Goal: Task Accomplishment & Management: Use online tool/utility

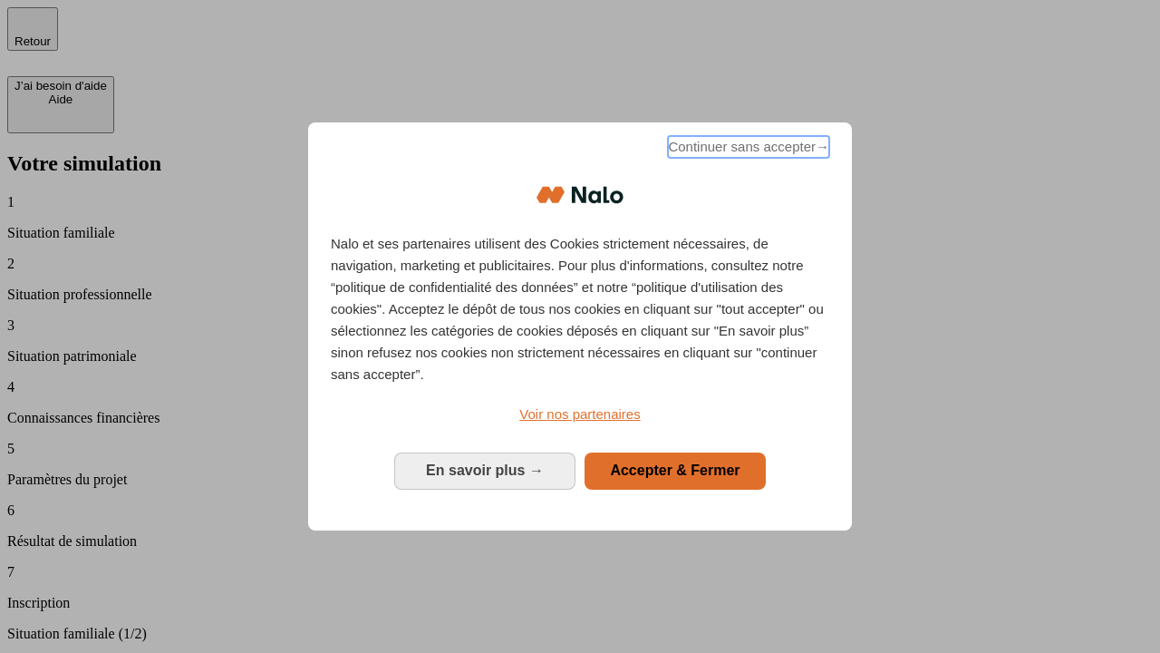
click at [747, 150] on span "Continuer sans accepter →" at bounding box center [748, 147] width 161 height 22
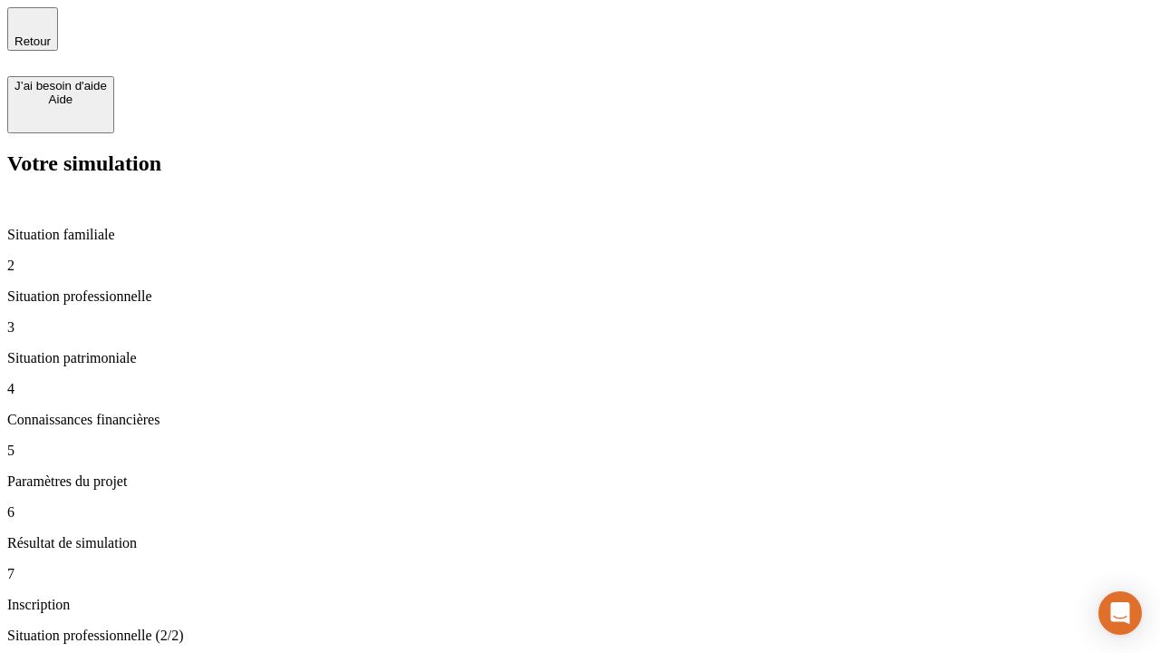
type input "30 000"
type input "1 000"
